Goal: Communication & Community: Participate in discussion

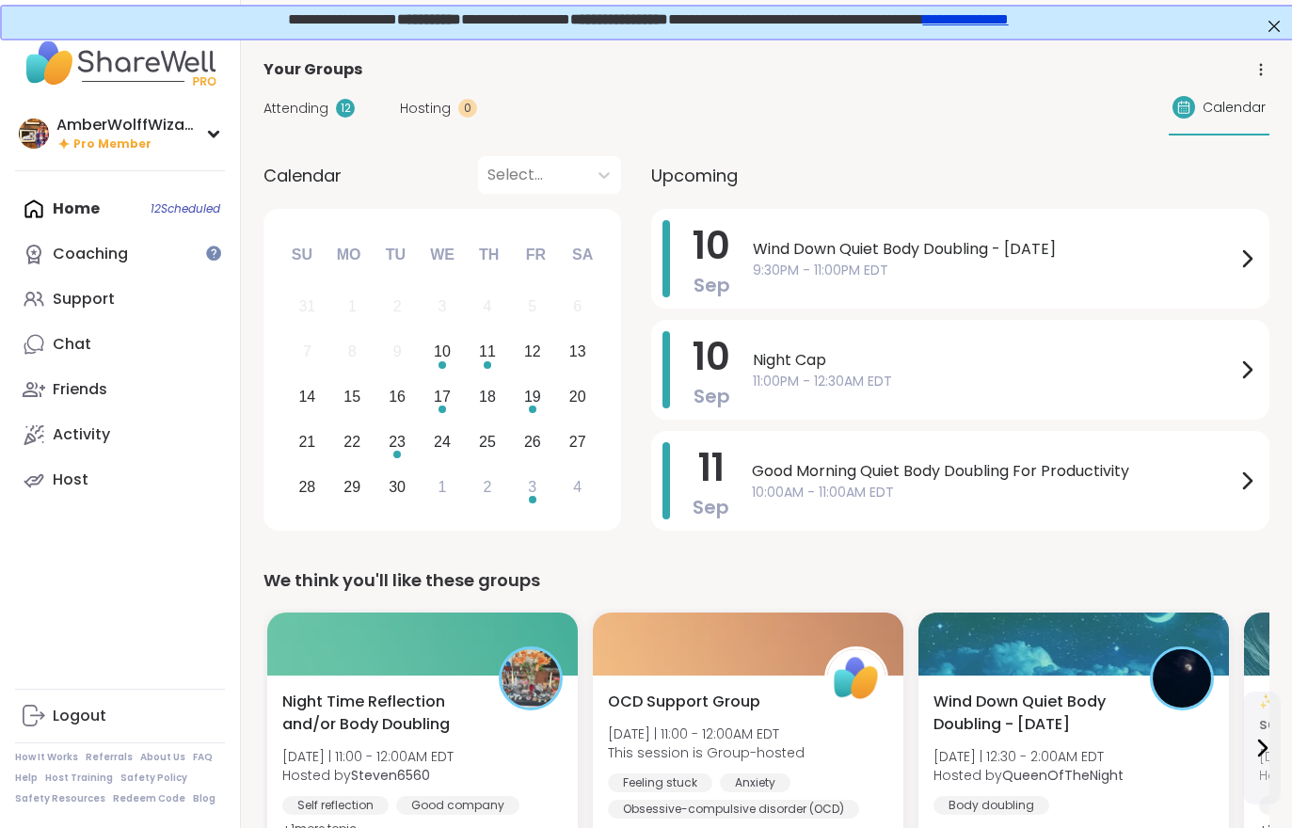
click at [418, 116] on span "Hosting" at bounding box center [425, 109] width 51 height 20
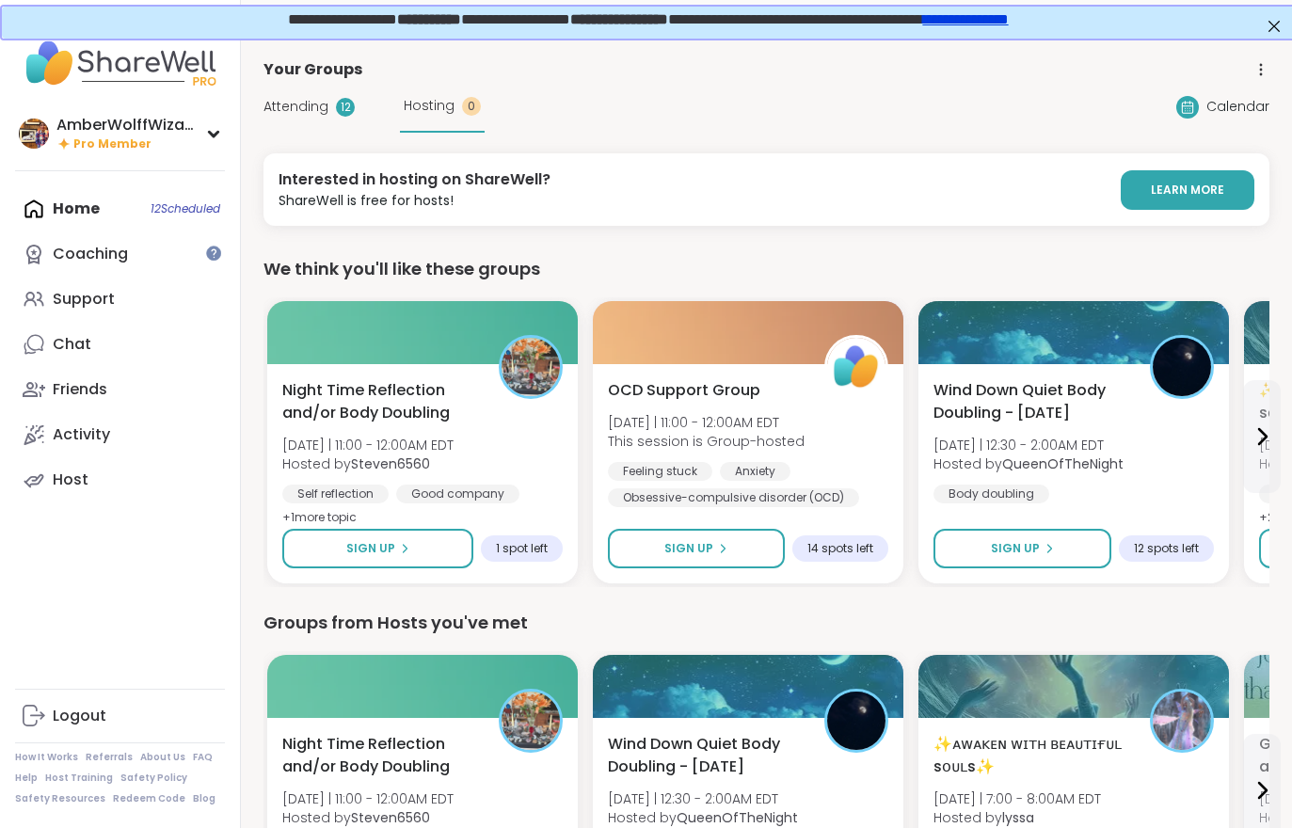
click at [315, 114] on span "Attending" at bounding box center [295, 107] width 65 height 20
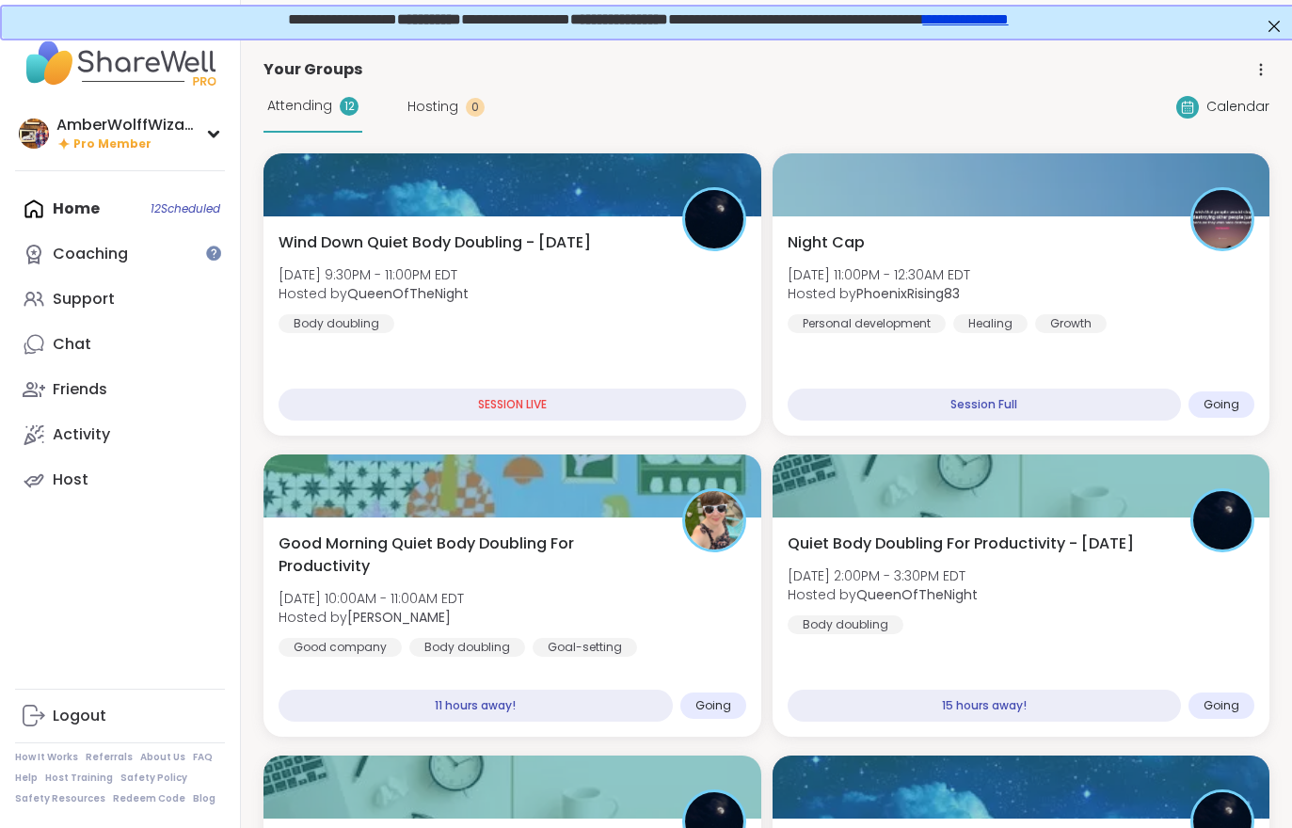
click at [1202, 310] on div "Night Cap [DATE] 11:00PM - 12:30AM EDT Hosted by PhoenixRising83 Personal devel…" at bounding box center [1022, 282] width 468 height 102
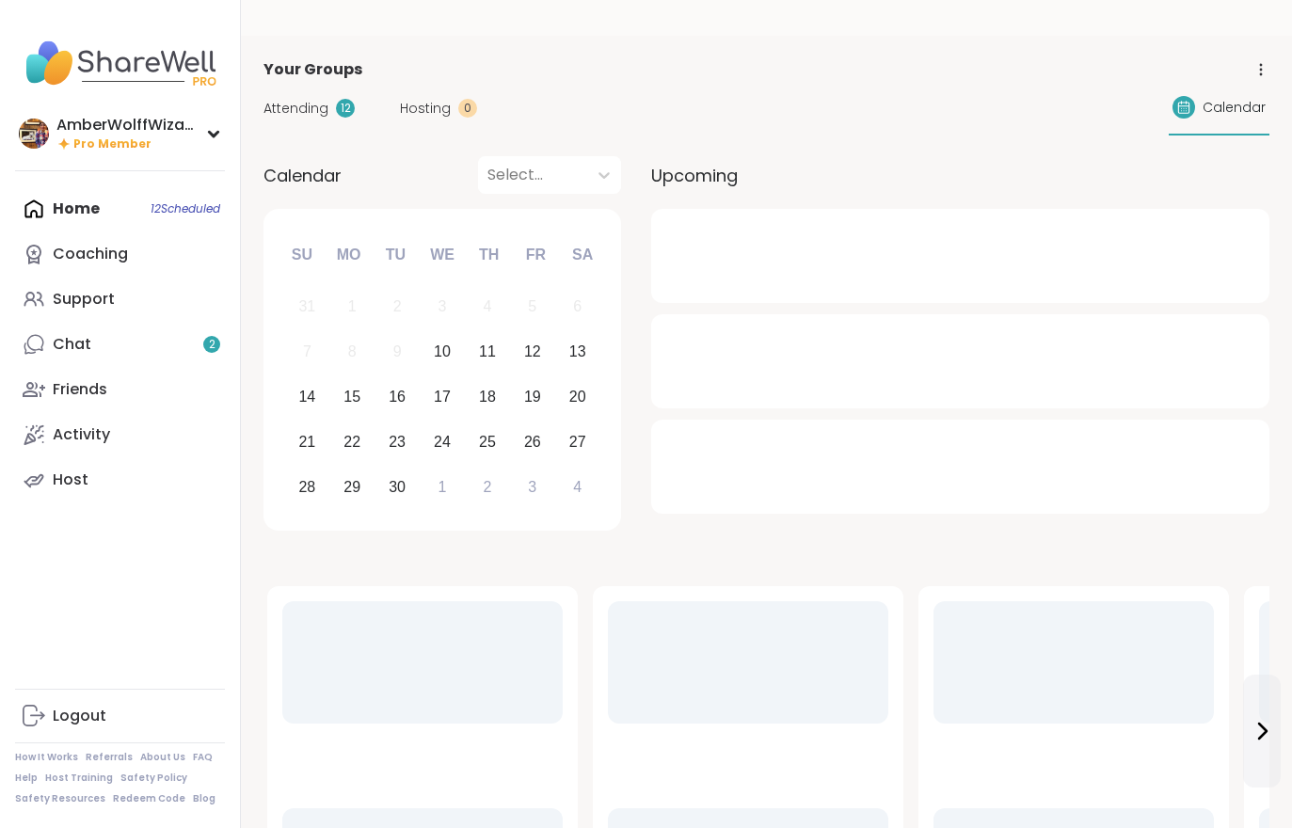
click at [95, 349] on link "Chat 2" at bounding box center [120, 344] width 210 height 45
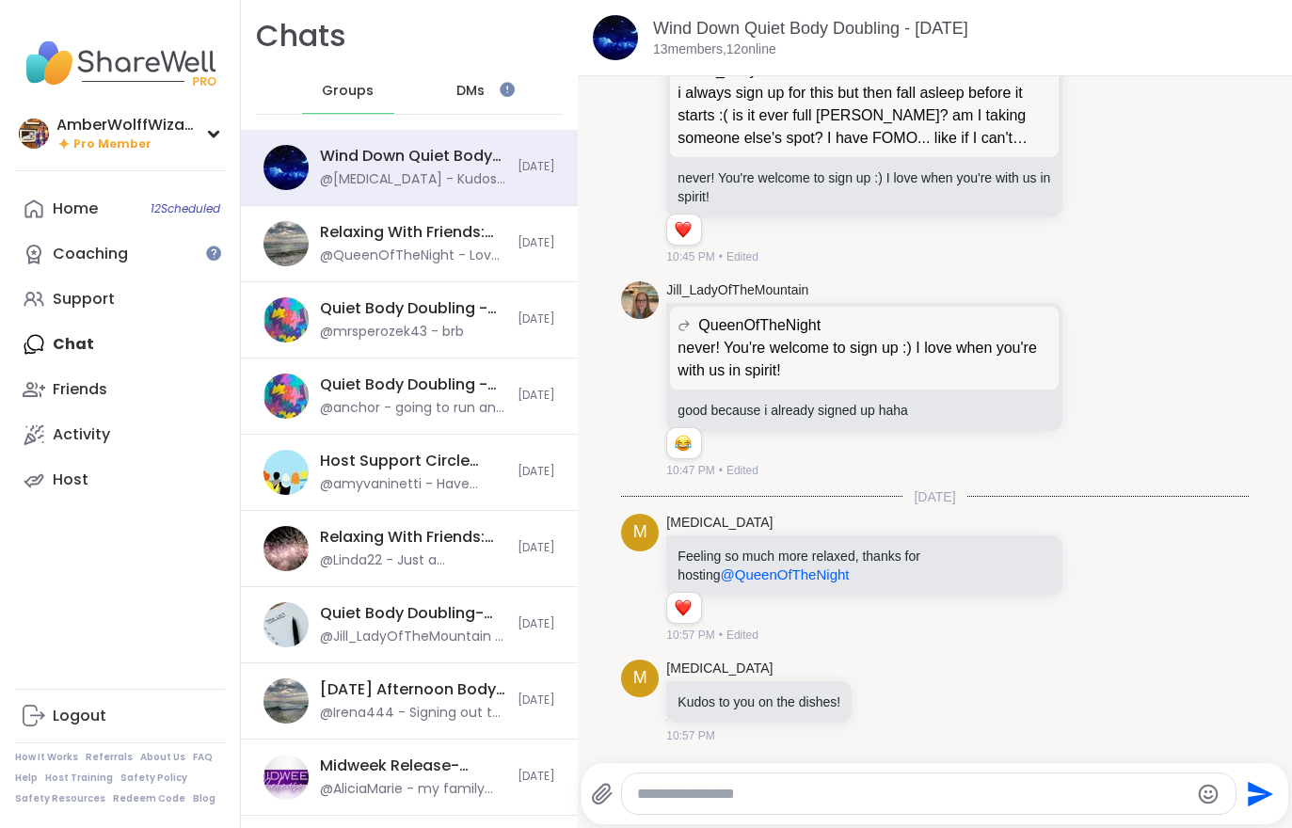
scroll to position [4142, 0]
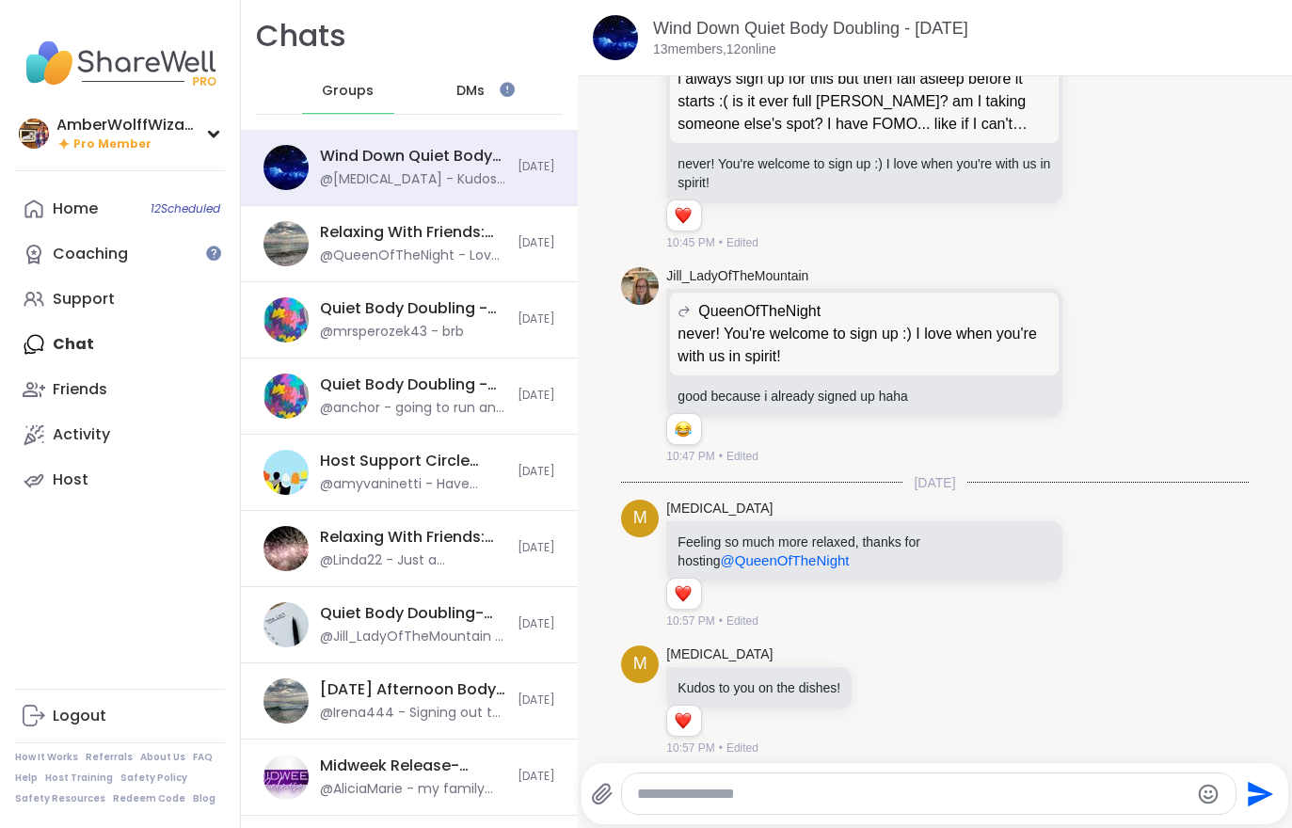
click at [74, 202] on div "Home 12 Scheduled" at bounding box center [75, 209] width 45 height 21
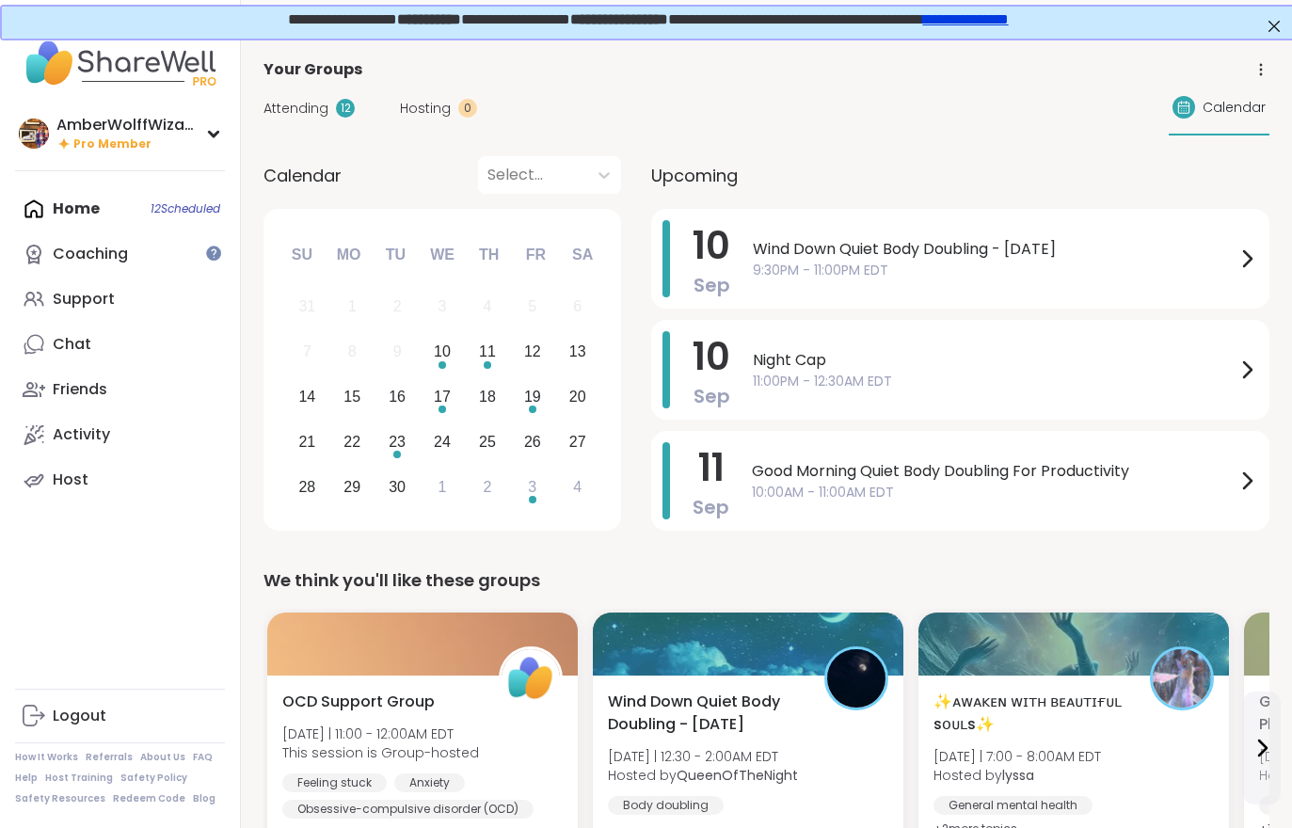
click at [291, 115] on span "Attending" at bounding box center [295, 109] width 65 height 20
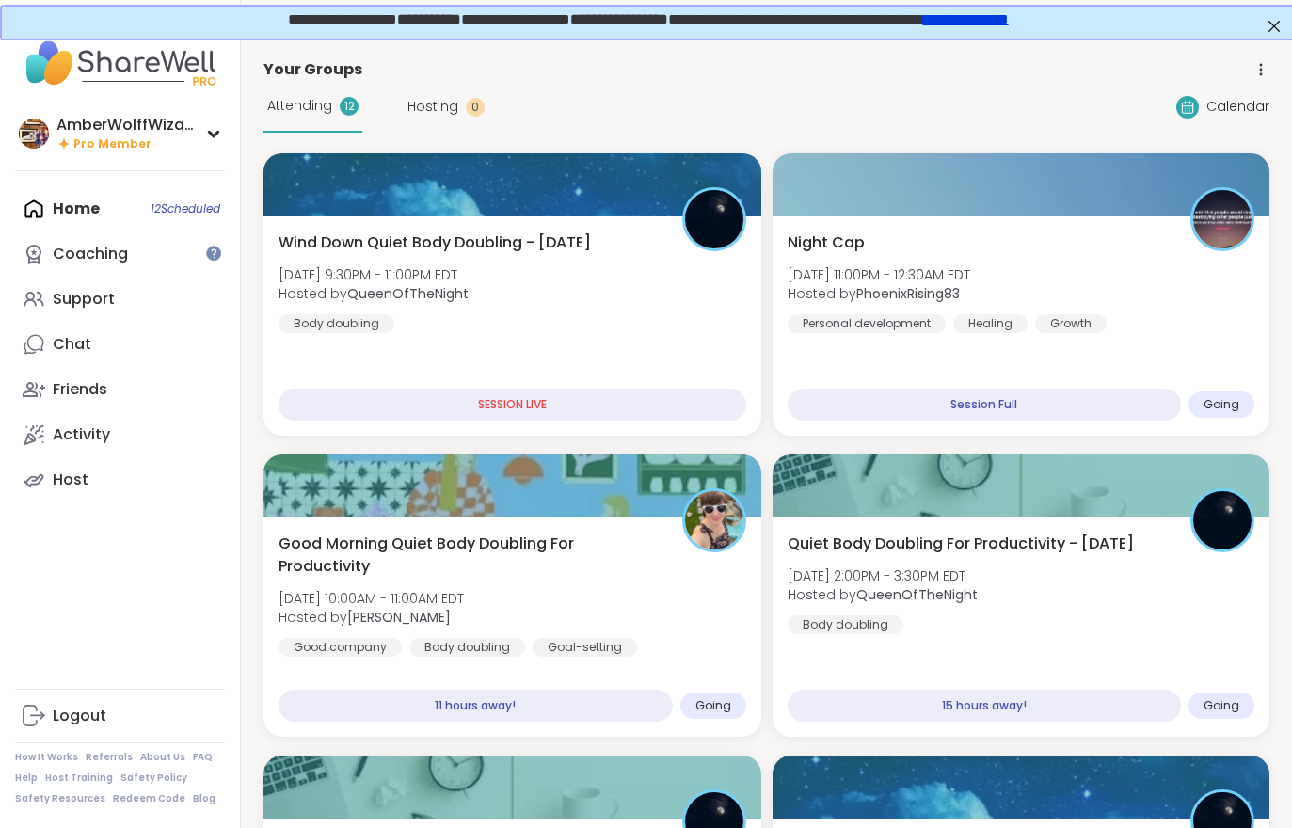
click at [299, 124] on div "Attending 12" at bounding box center [312, 107] width 99 height 52
click at [1103, 298] on div "Night Cap [DATE] 11:00PM - 12:30AM EDT Hosted by PhoenixRising83 Personal devel…" at bounding box center [1022, 282] width 468 height 102
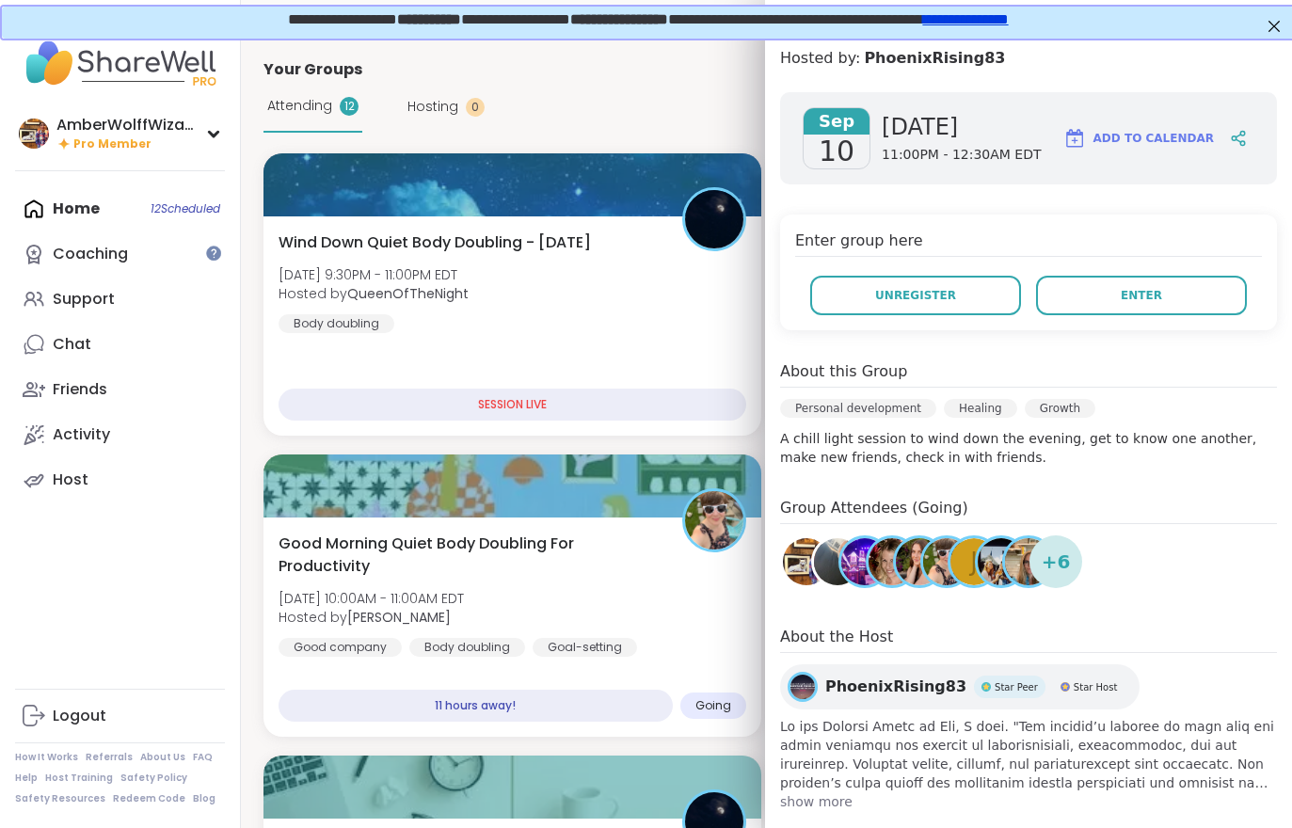
scroll to position [184, 0]
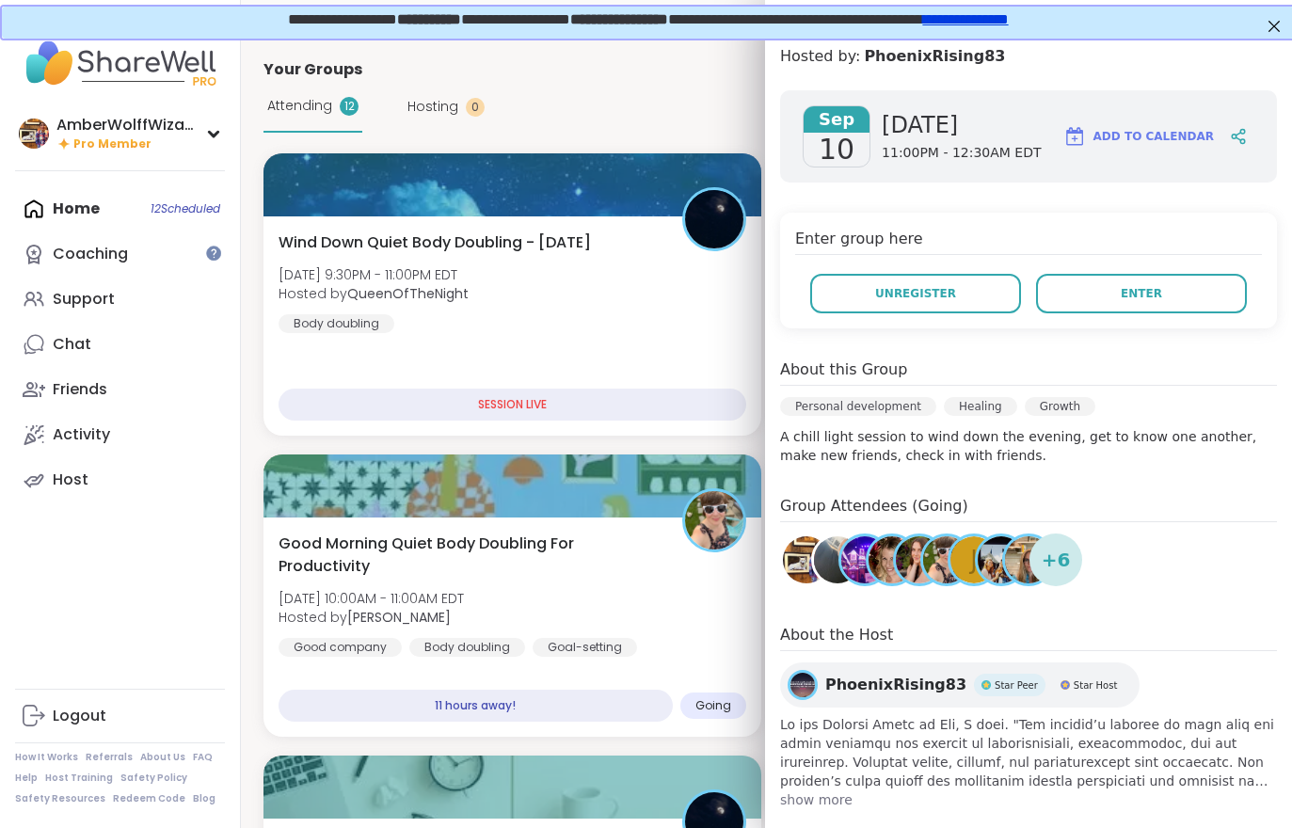
click at [1185, 284] on button "Enter" at bounding box center [1141, 294] width 211 height 40
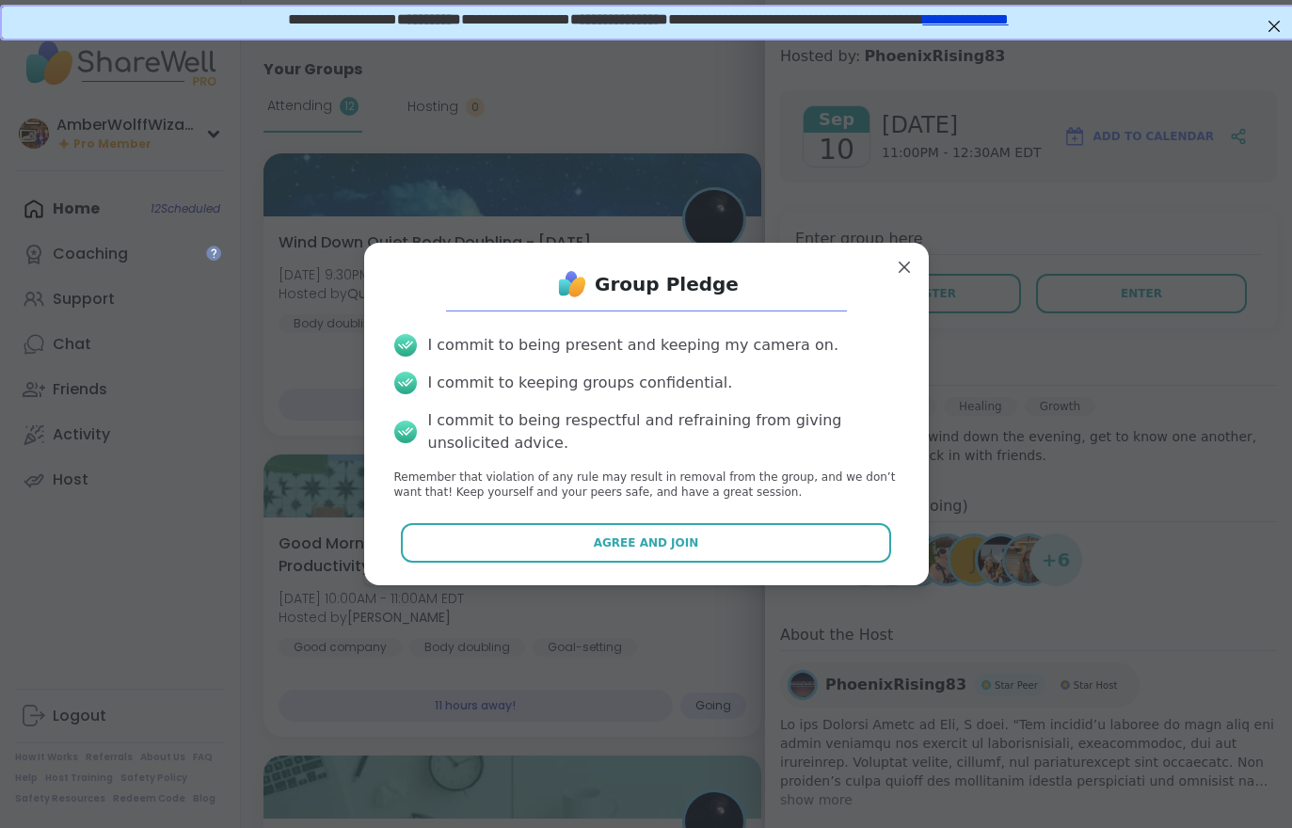
click at [714, 550] on button "Agree and Join" at bounding box center [646, 543] width 490 height 40
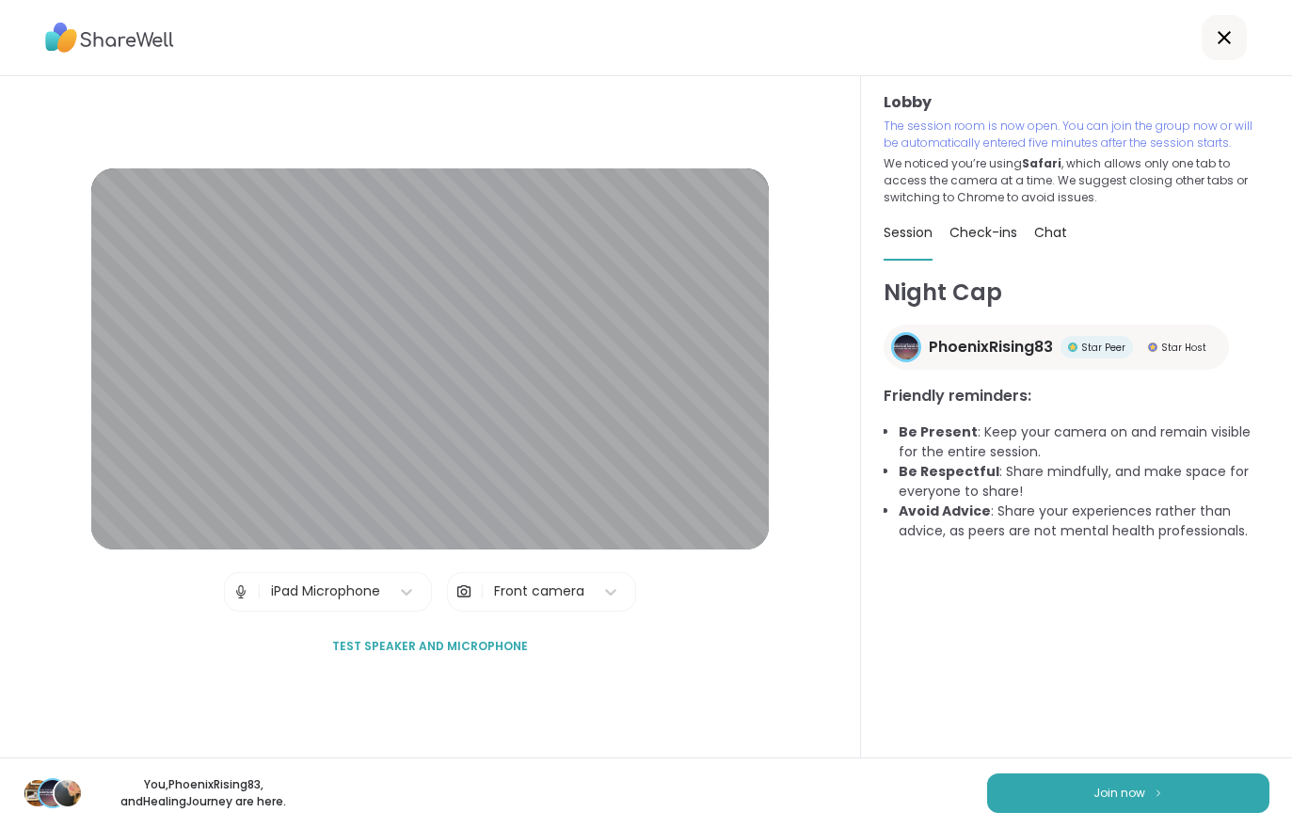
click at [1018, 809] on button "Join now" at bounding box center [1128, 794] width 282 height 40
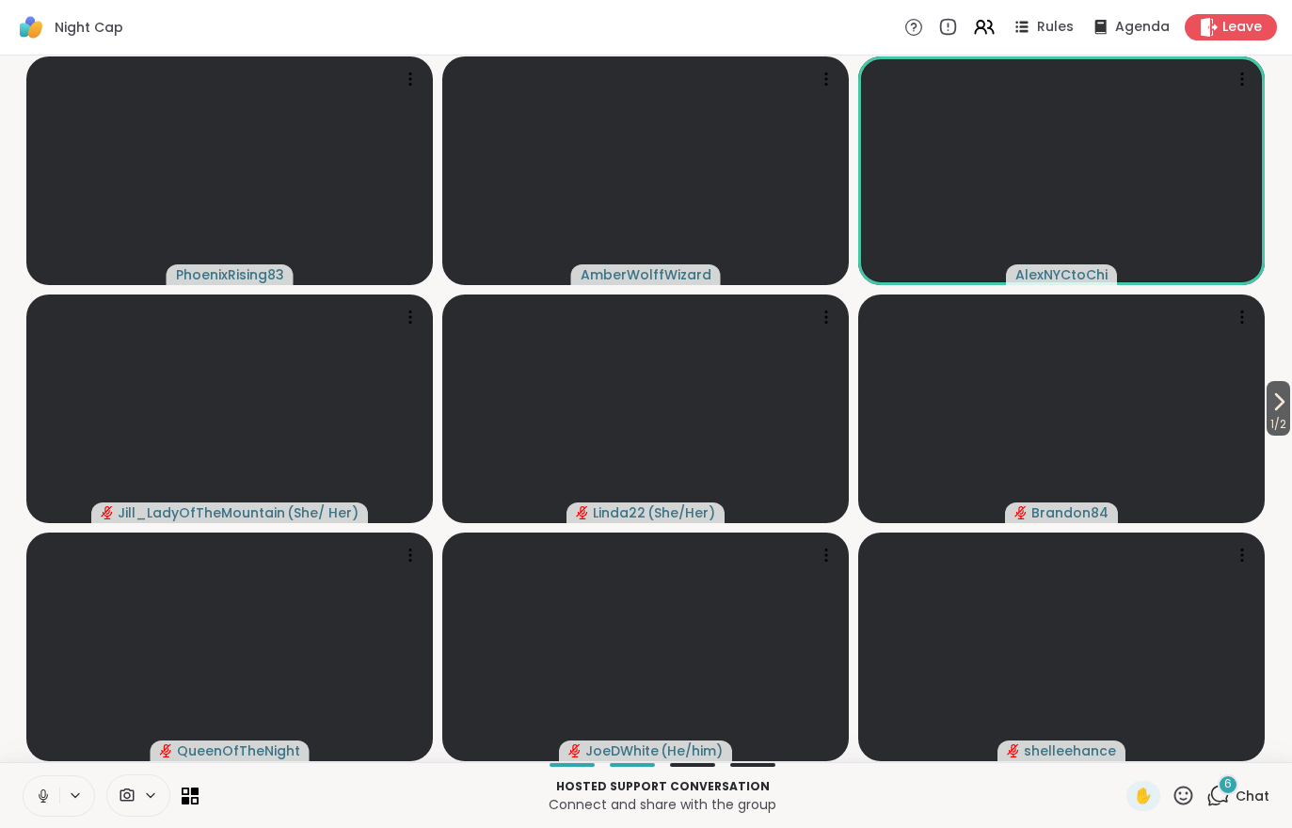
click at [1235, 40] on div "Leave" at bounding box center [1231, 27] width 92 height 26
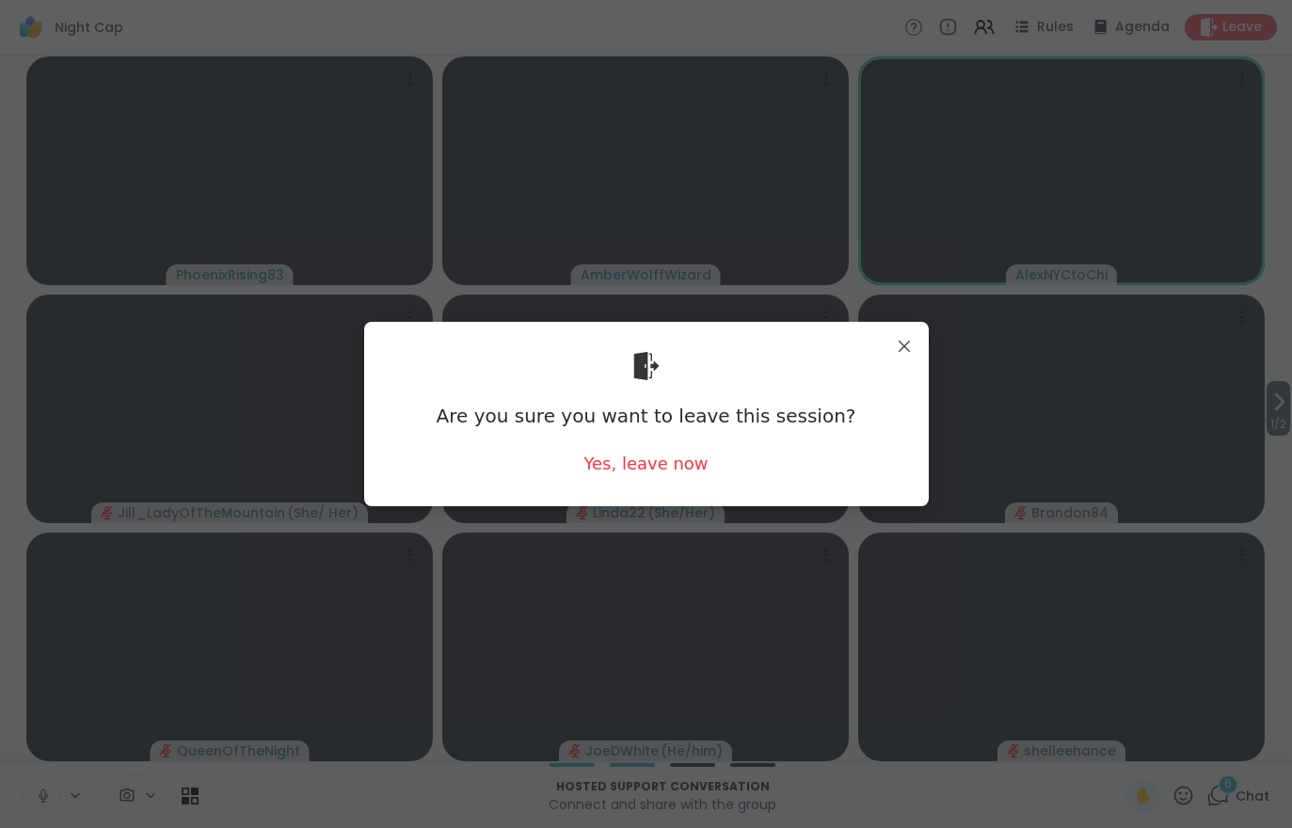
click at [631, 470] on div "Yes, leave now" at bounding box center [645, 464] width 124 height 24
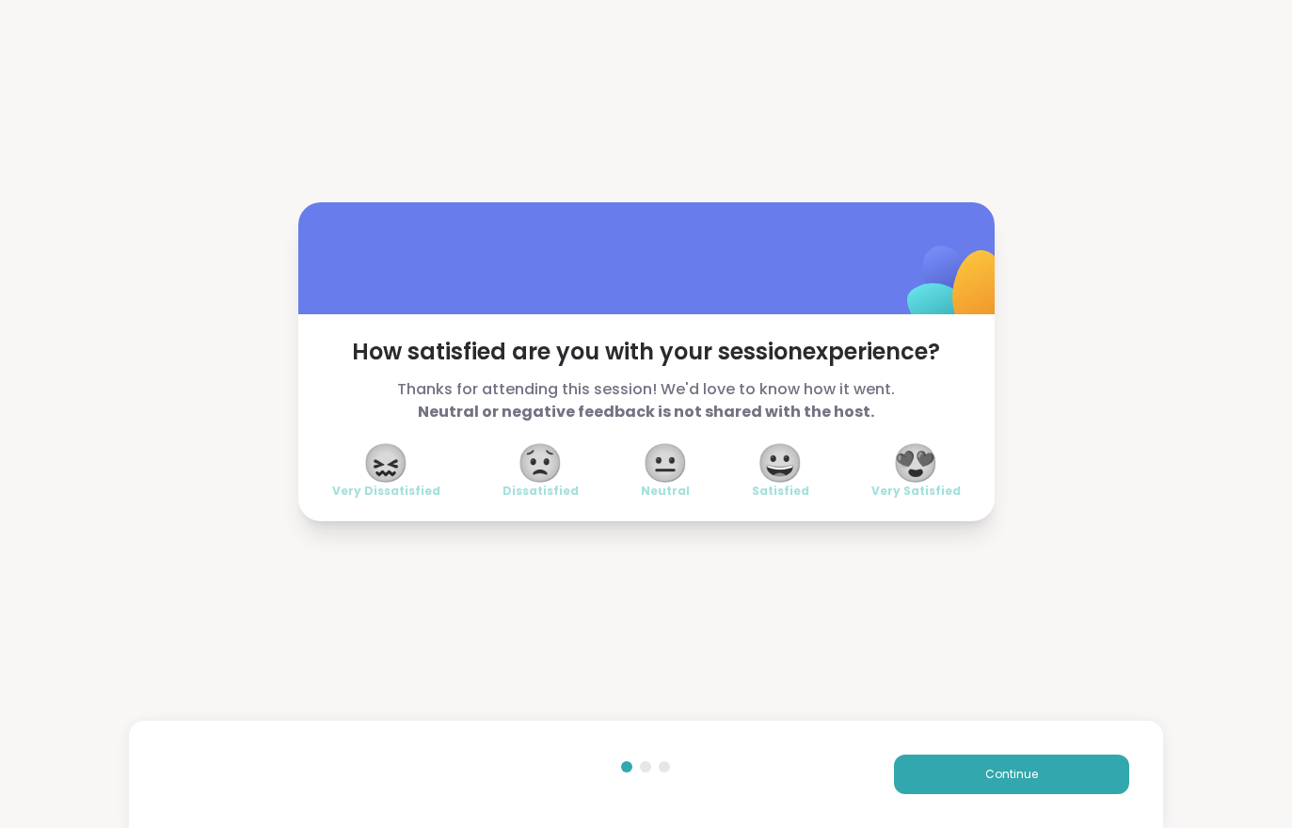
click at [914, 765] on button "Continue" at bounding box center [1011, 775] width 235 height 40
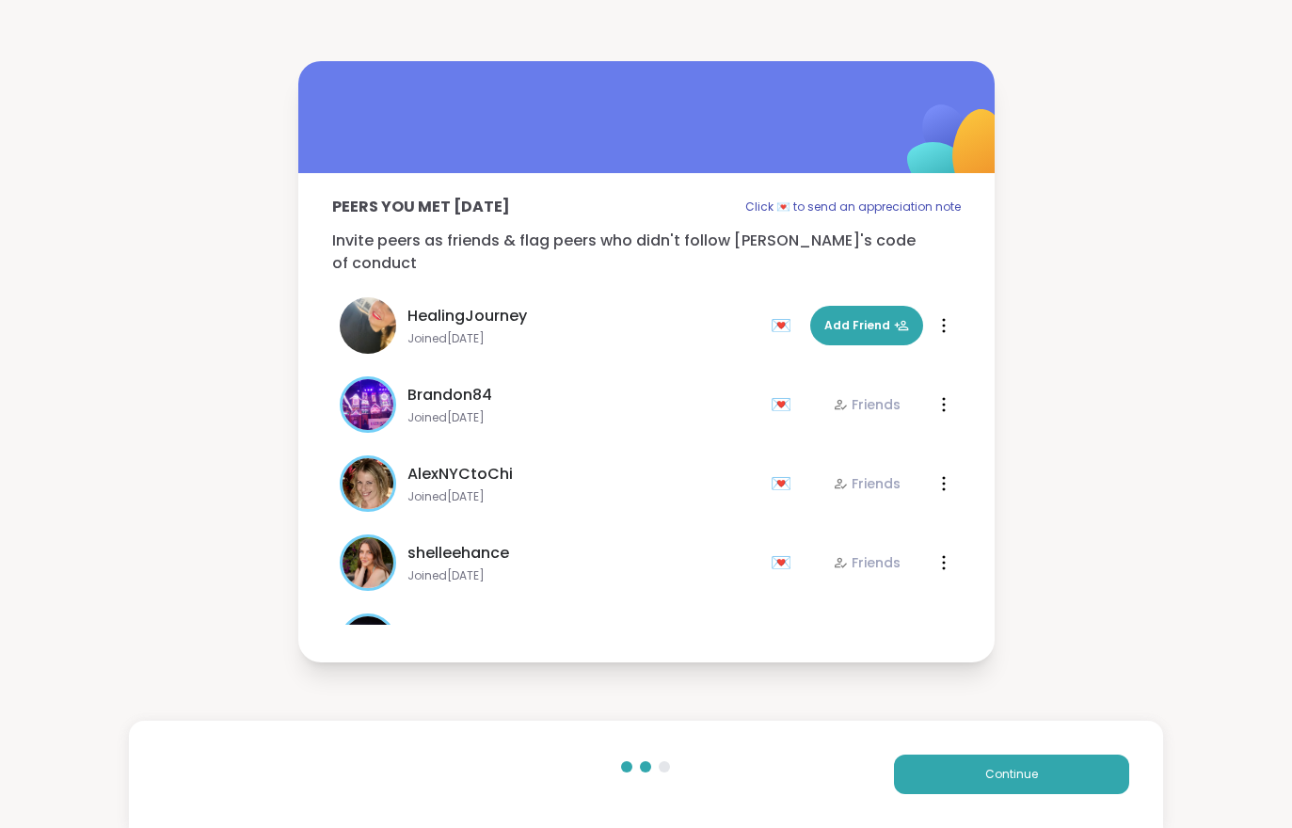
click at [913, 764] on button "Continue" at bounding box center [1011, 775] width 235 height 40
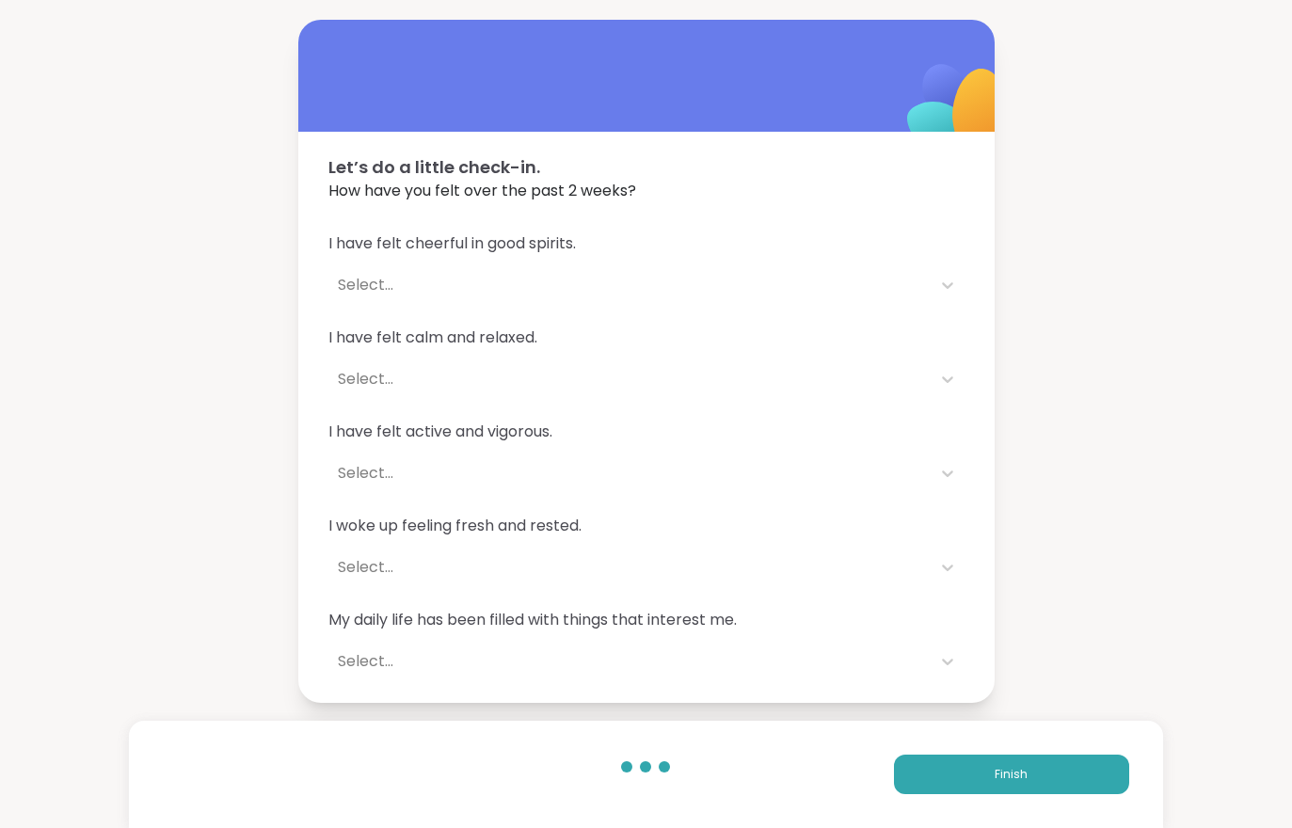
click at [944, 770] on button "Finish" at bounding box center [1011, 775] width 235 height 40
